Goal: Information Seeking & Learning: Learn about a topic

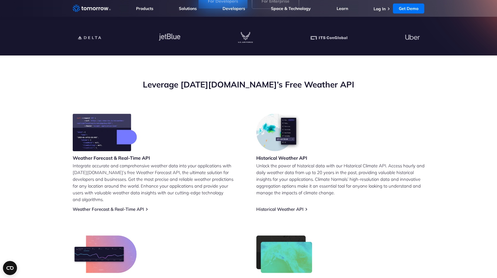
scroll to position [148, 0]
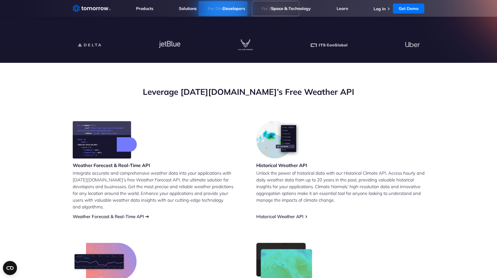
click at [112, 214] on link "Weather Forecast & Real-Time API" at bounding box center [108, 217] width 71 height 6
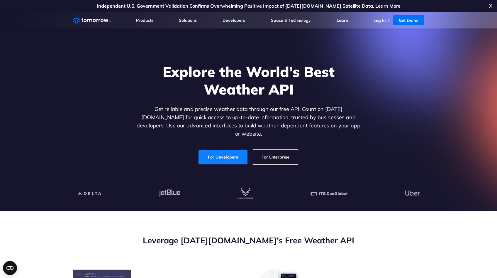
click at [222, 150] on link "For Developers" at bounding box center [223, 157] width 49 height 15
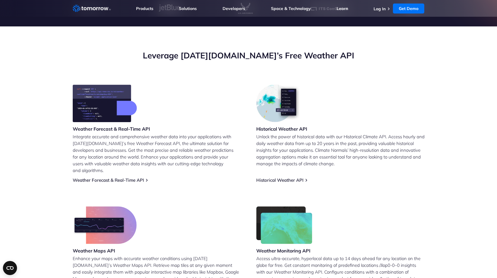
scroll to position [217, 0]
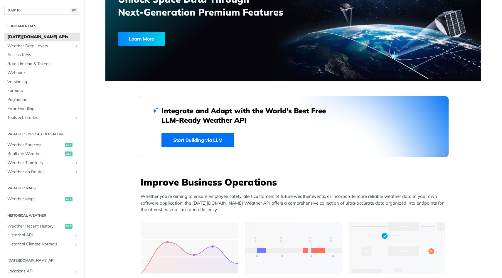
scroll to position [391, 0]
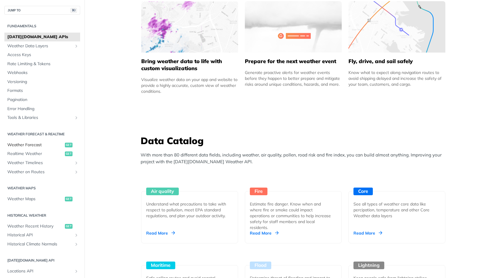
click at [65, 145] on span "get" at bounding box center [69, 145] width 8 height 5
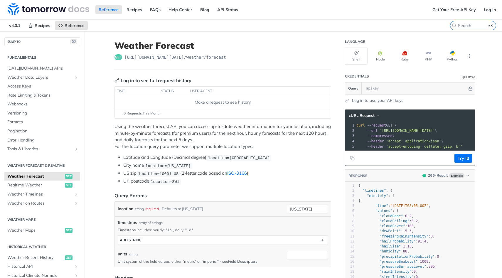
scroll to position [112, 0]
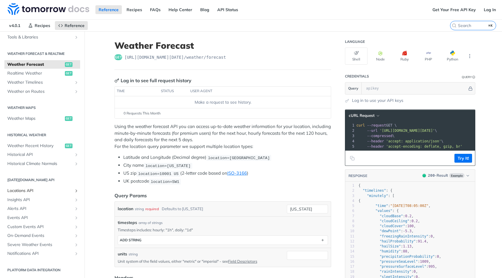
click at [45, 192] on span "Locations API" at bounding box center [39, 191] width 65 height 6
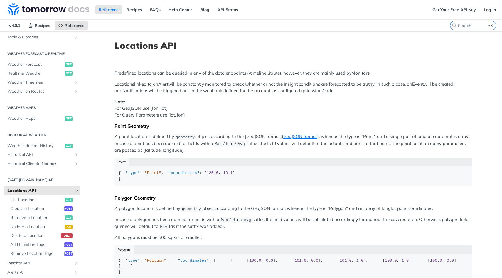
drag, startPoint x: 46, startPoint y: 200, endPoint x: 324, endPoint y: 0, distance: 341.7
